Goal: Information Seeking & Learning: Learn about a topic

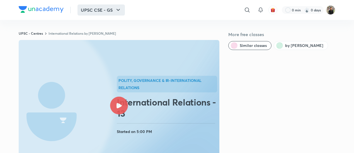
click at [112, 9] on button "UPSC CSE - GS" at bounding box center [100, 9] width 47 height 11
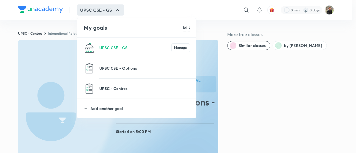
click at [119, 86] on p "UPSC - Centres" at bounding box center [144, 89] width 91 height 6
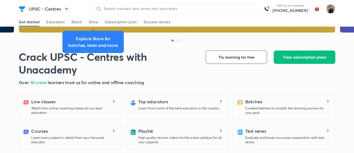
scroll to position [95, 0]
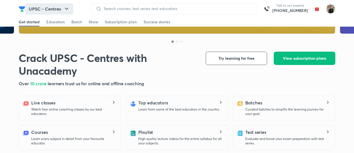
click at [47, 4] on button "UPSC - Centres" at bounding box center [49, 8] width 48 height 11
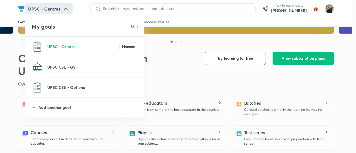
click at [41, 9] on div at bounding box center [178, 76] width 356 height 153
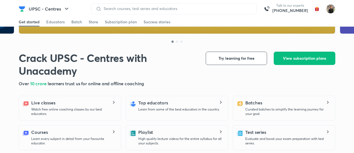
click at [22, 8] on img at bounding box center [22, 9] width 7 height 7
click at [23, 8] on img at bounding box center [22, 9] width 7 height 7
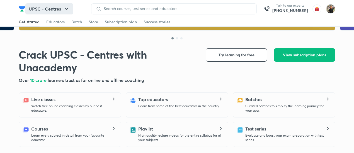
scroll to position [97, 0]
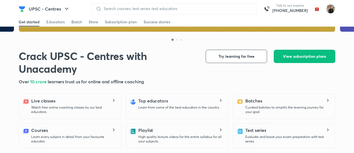
click at [22, 12] on div "UPSC - Centres" at bounding box center [55, 8] width 72 height 11
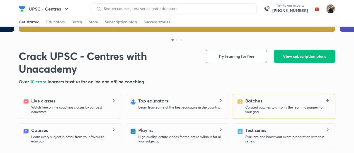
click at [258, 100] on h5 "Batches" at bounding box center [253, 101] width 17 height 7
click at [246, 107] on p "Curated batches to simplify the learning journey for your goal." at bounding box center [287, 110] width 85 height 9
